Goal: Transaction & Acquisition: Book appointment/travel/reservation

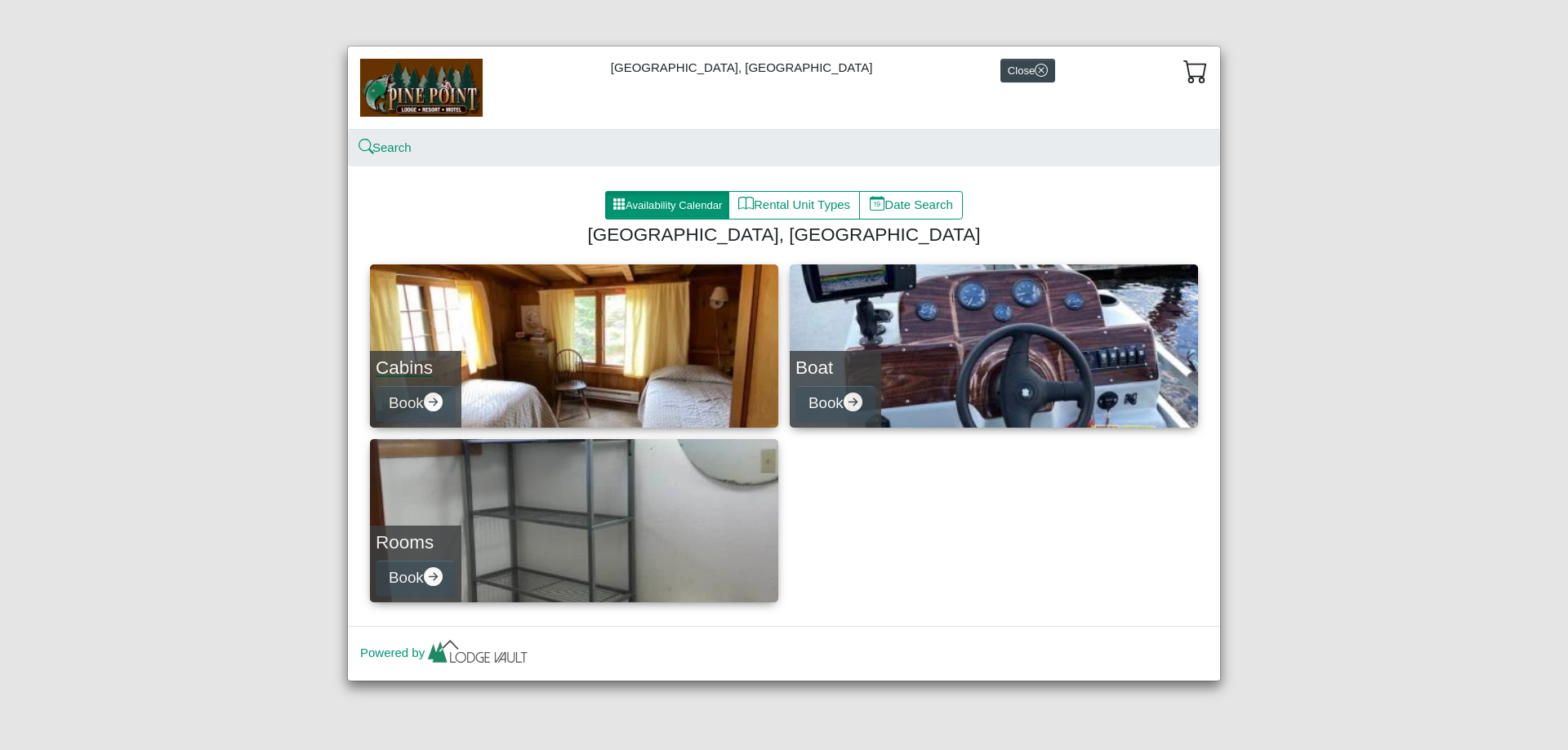
click at [582, 369] on link "Cabins Book" at bounding box center [574, 346] width 409 height 163
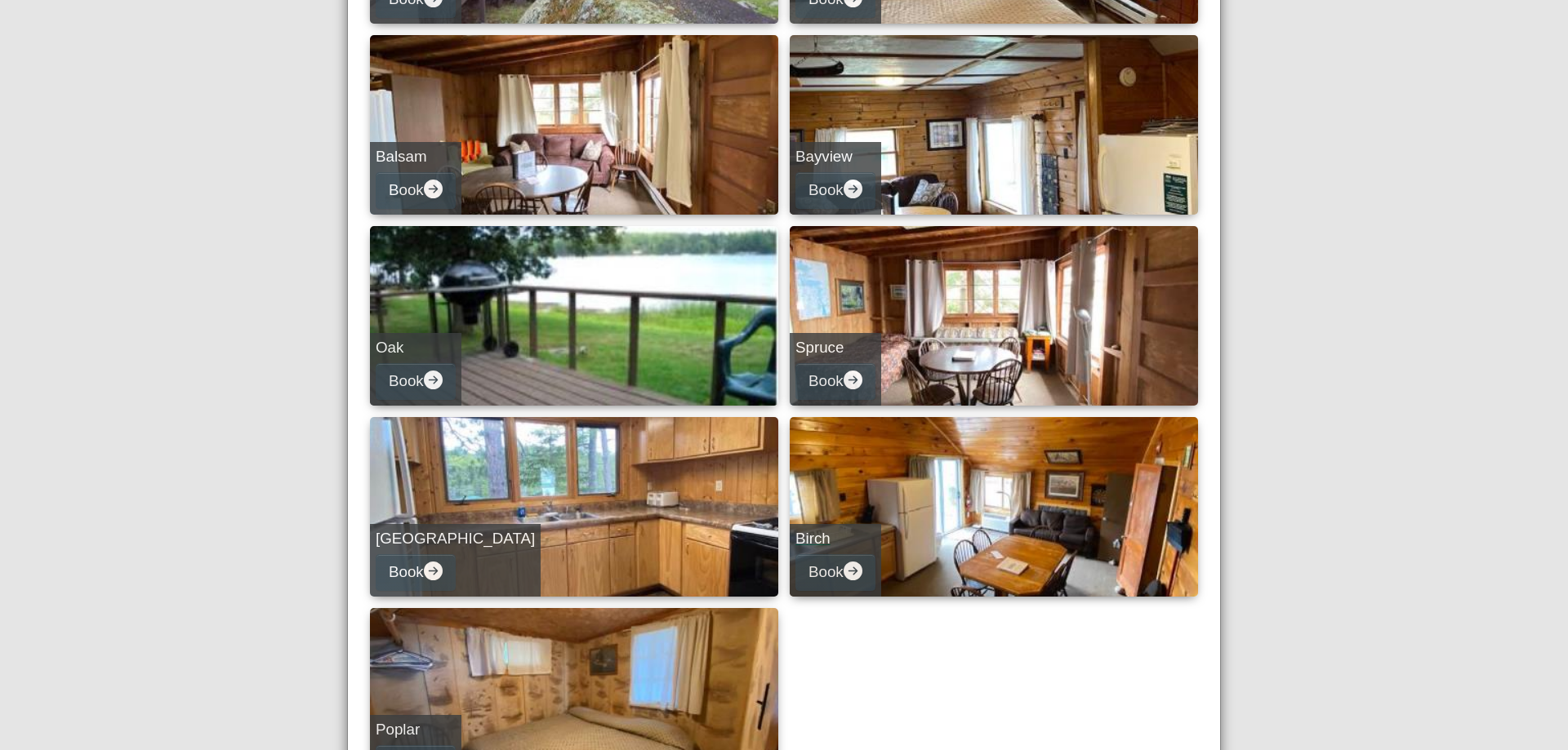
click at [1027, 508] on link "Birch Book" at bounding box center [994, 507] width 409 height 179
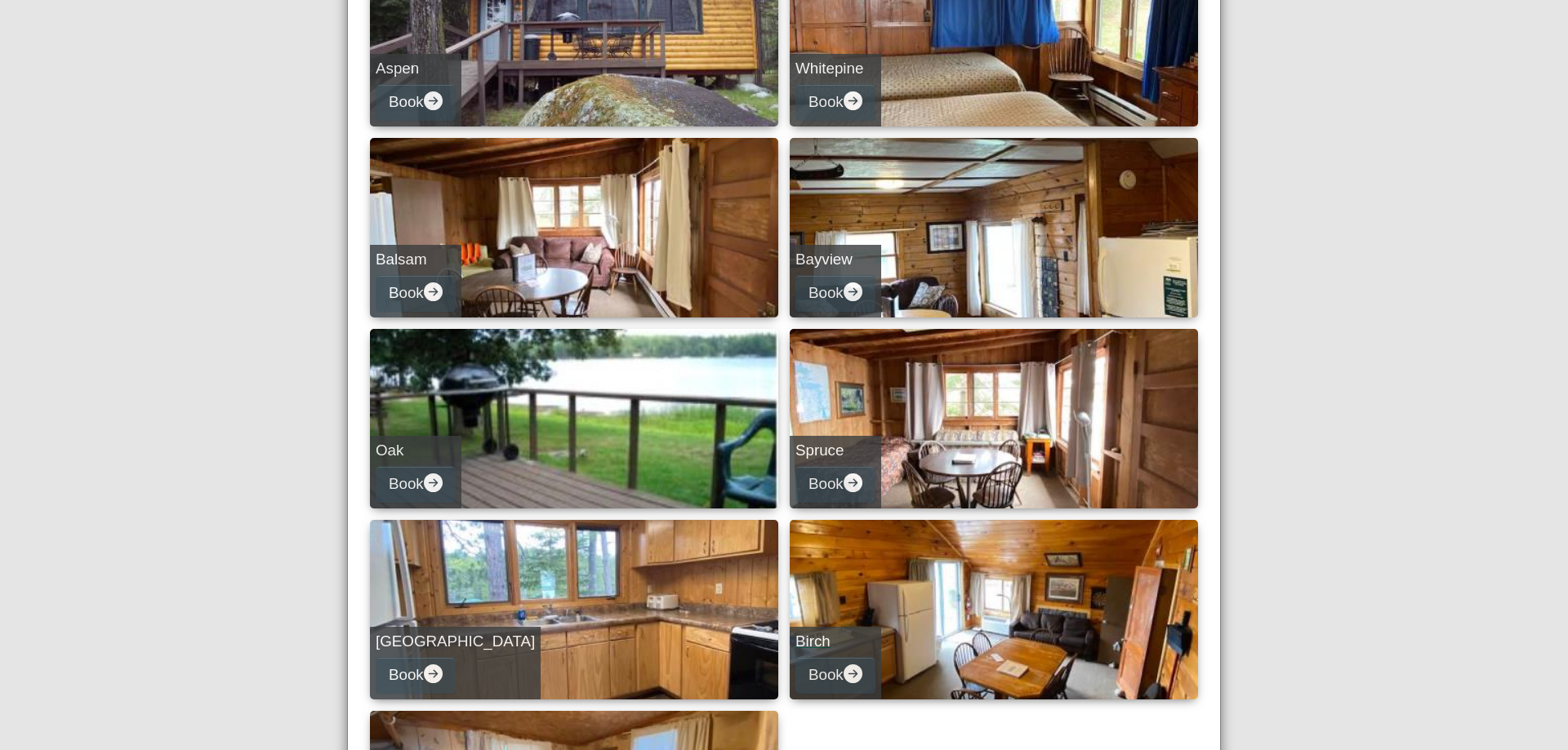
select select "*"
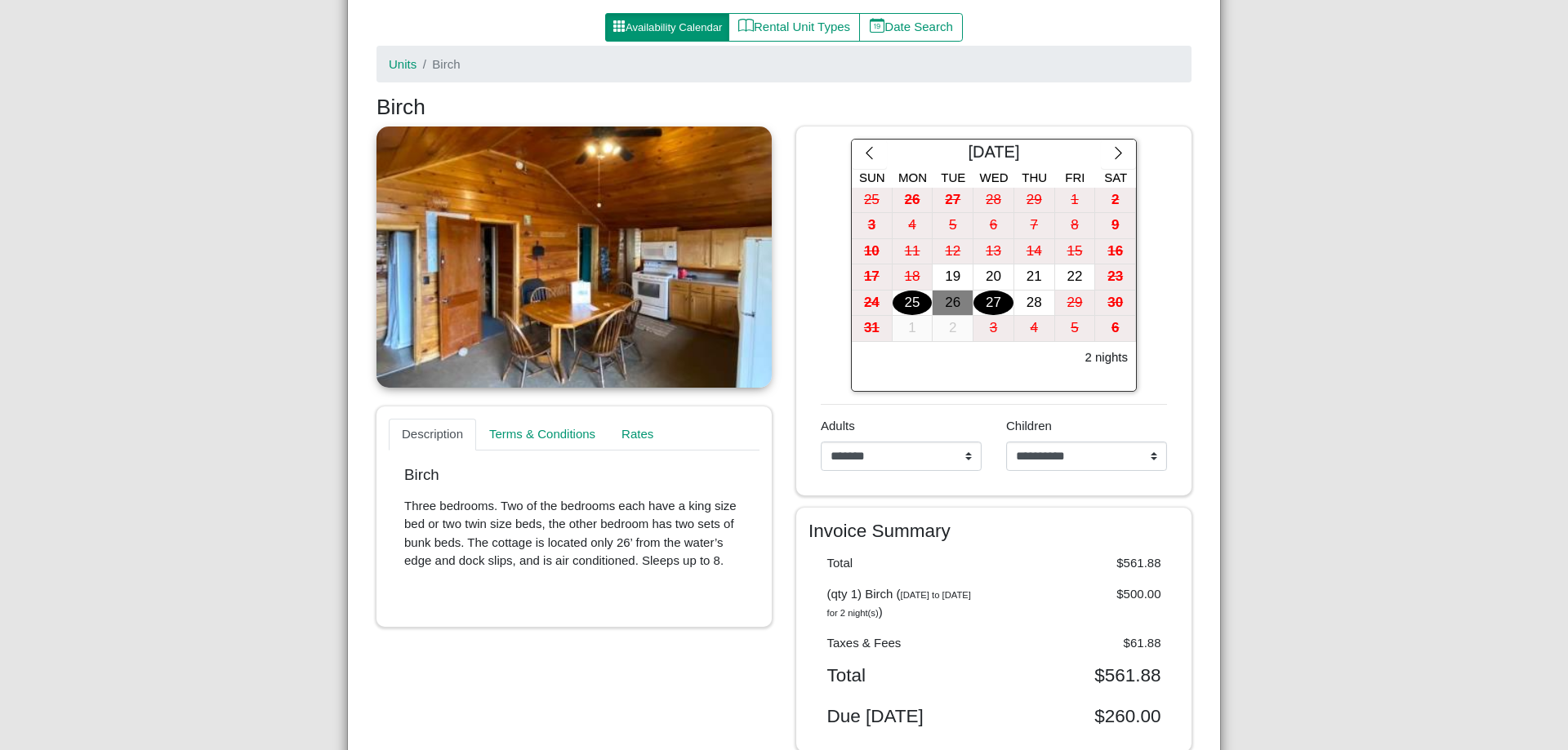
scroll to position [163, 0]
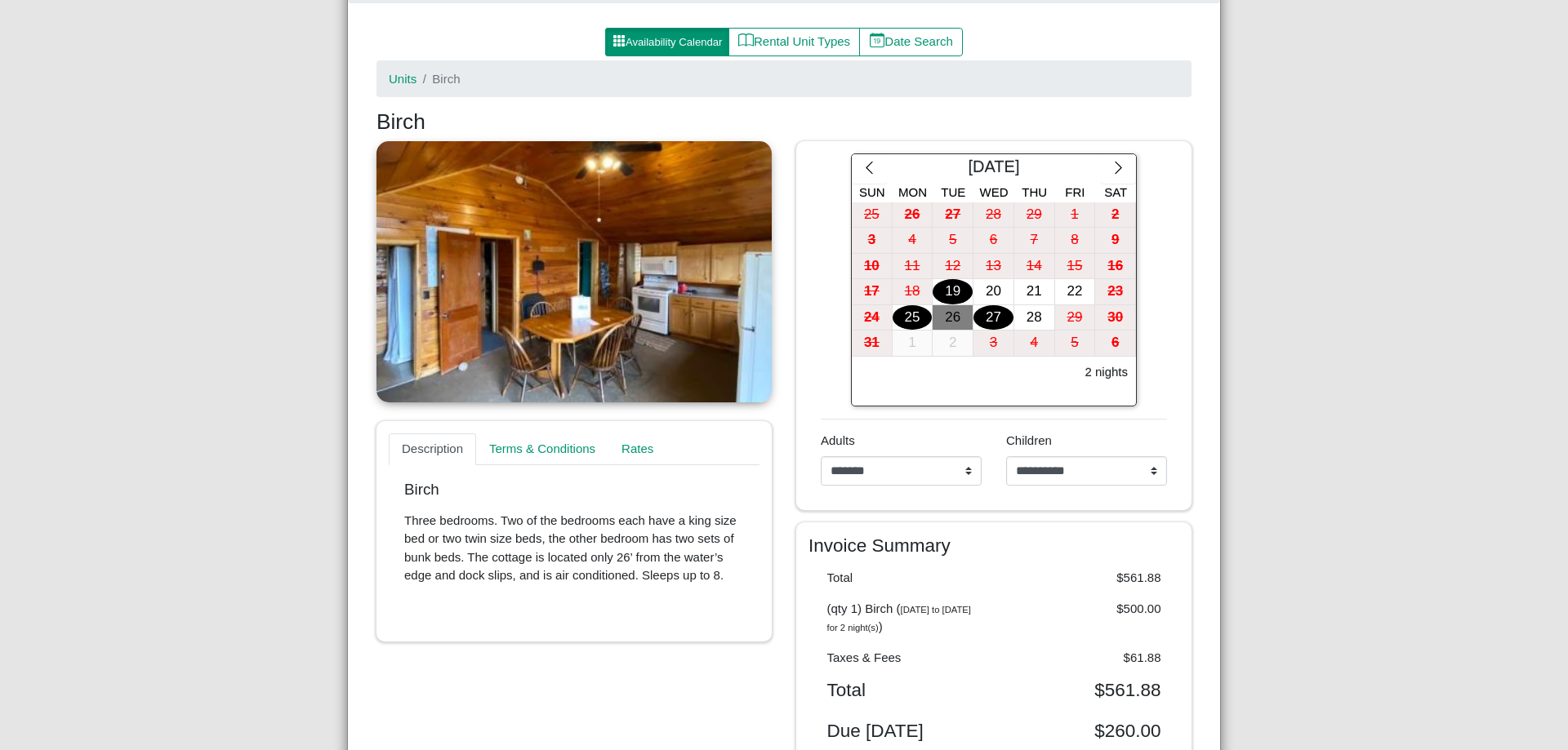
click at [946, 287] on div "19" at bounding box center [953, 291] width 40 height 25
click at [1062, 296] on div "22" at bounding box center [1075, 291] width 40 height 25
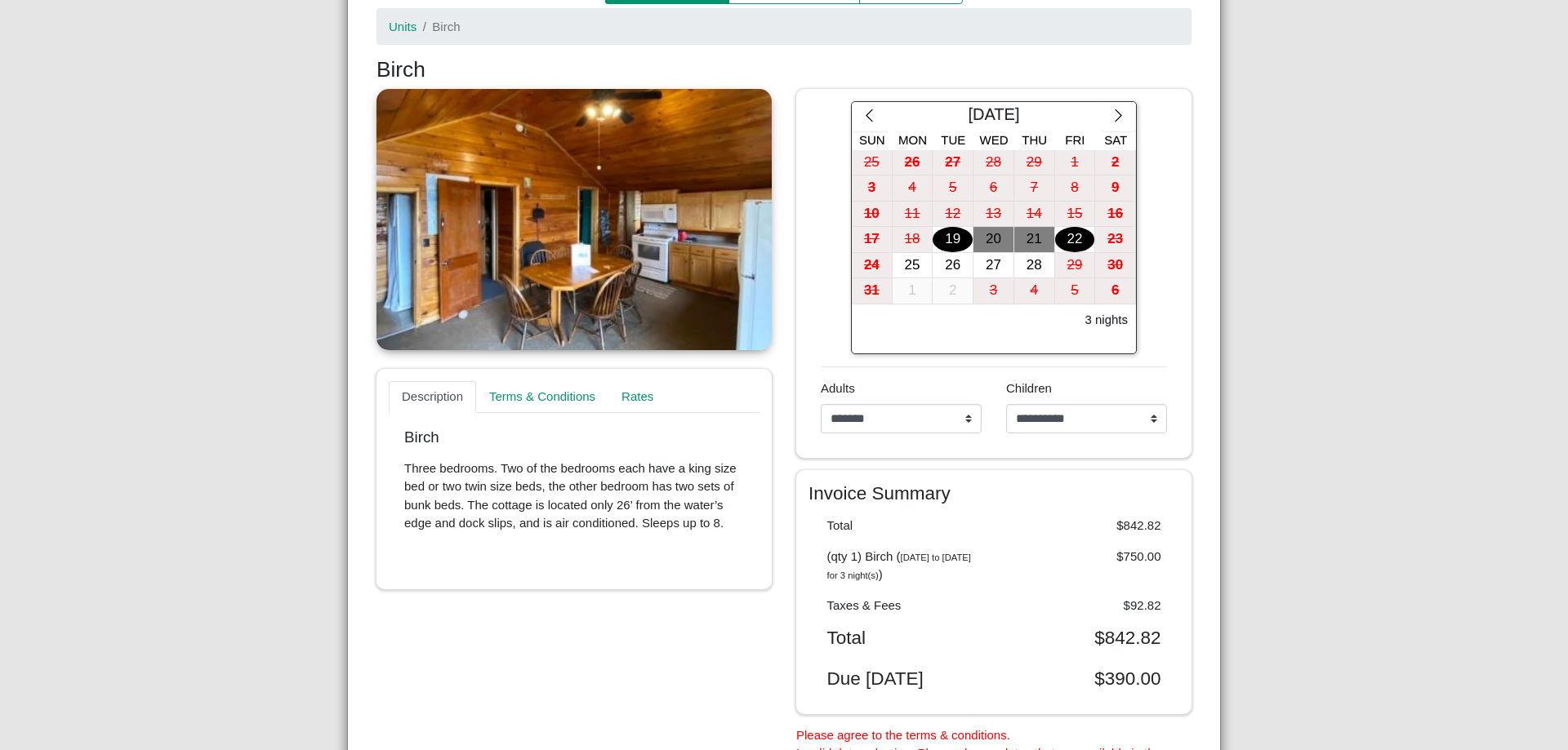
scroll to position [245, 0]
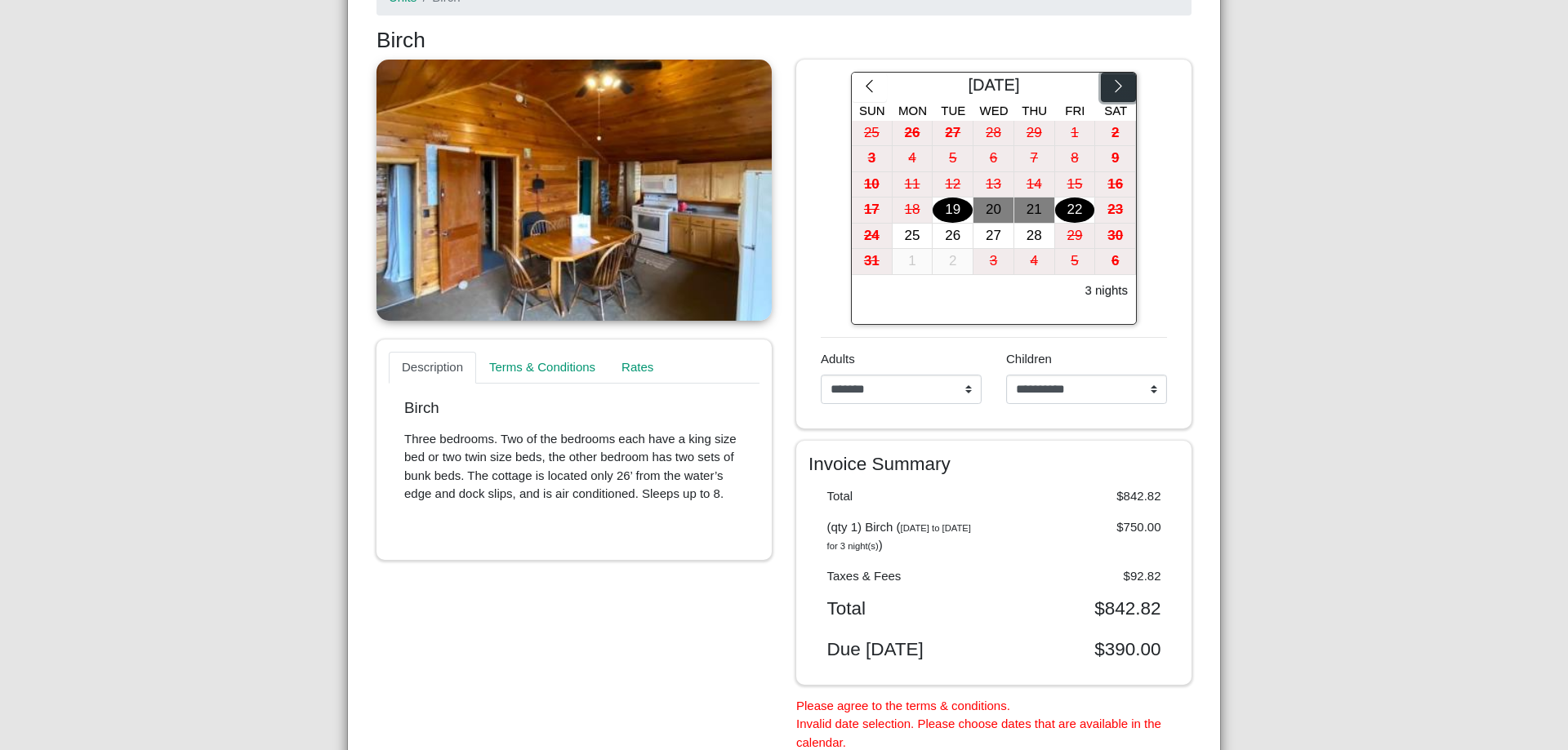
click at [1104, 79] on button "button" at bounding box center [1118, 88] width 35 height 29
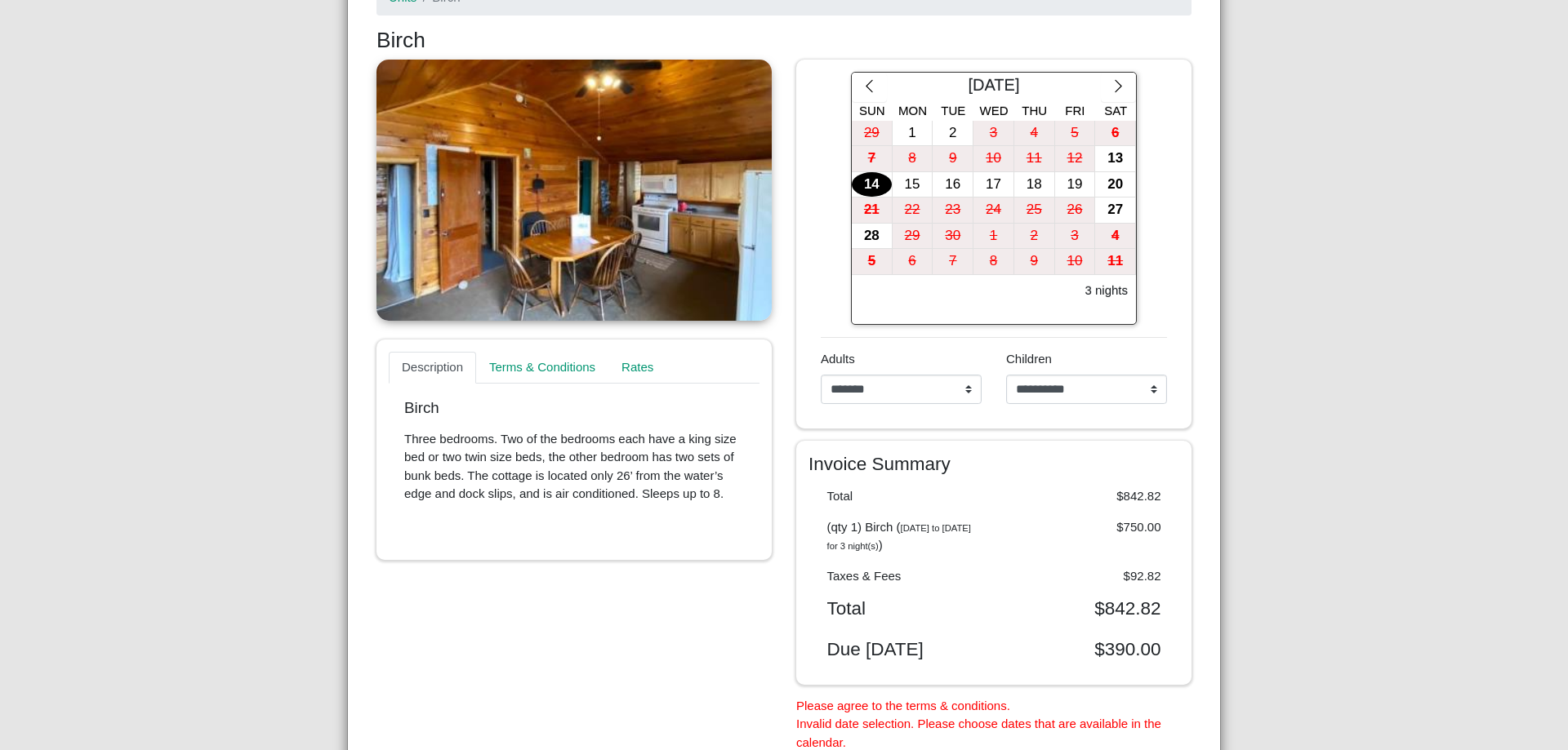
click at [860, 192] on div "14" at bounding box center [872, 184] width 40 height 25
click at [1108, 191] on div "20" at bounding box center [1115, 184] width 40 height 25
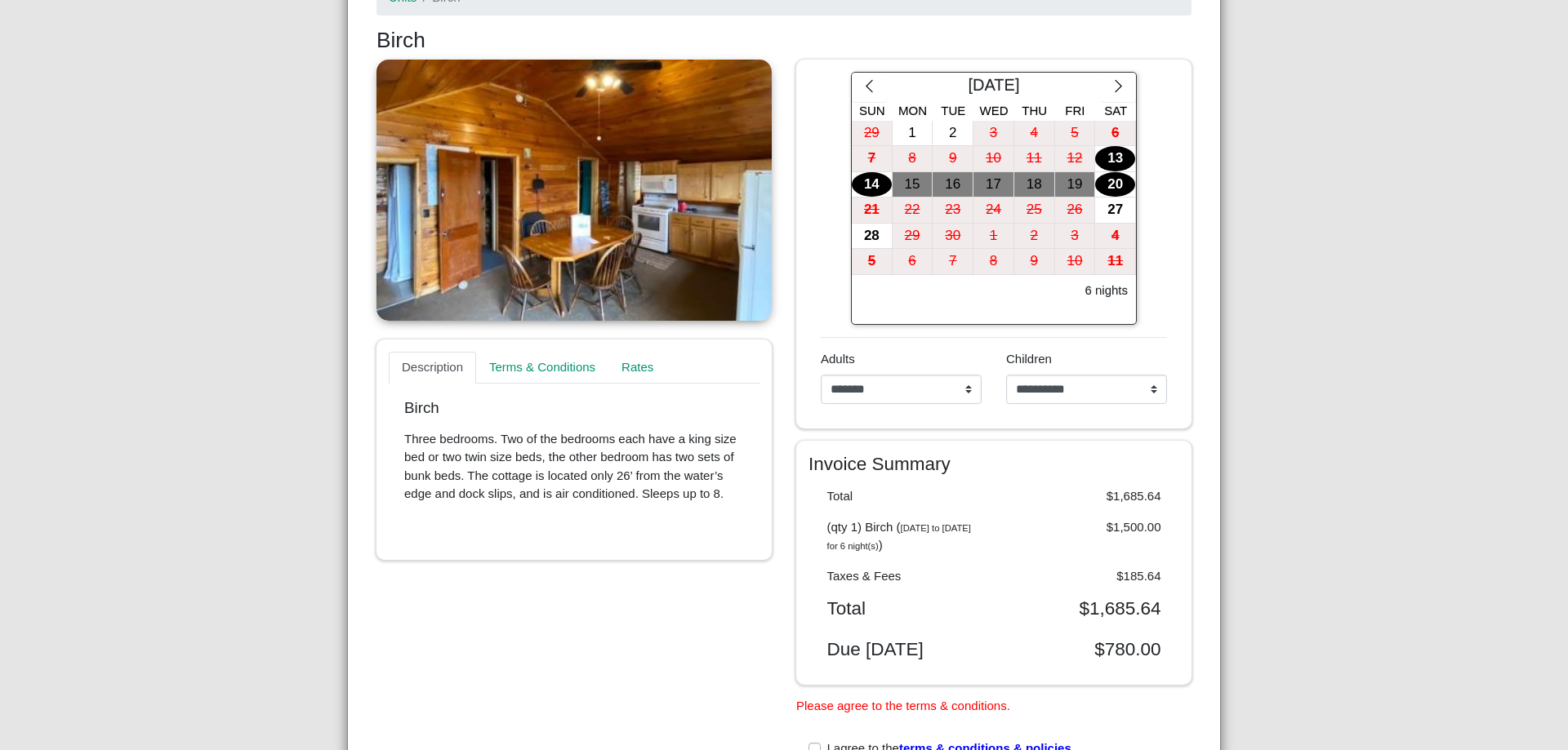
click at [1107, 161] on div "13" at bounding box center [1115, 158] width 40 height 25
click at [1116, 179] on div "20" at bounding box center [1115, 184] width 40 height 25
